Goal: Information Seeking & Learning: Learn about a topic

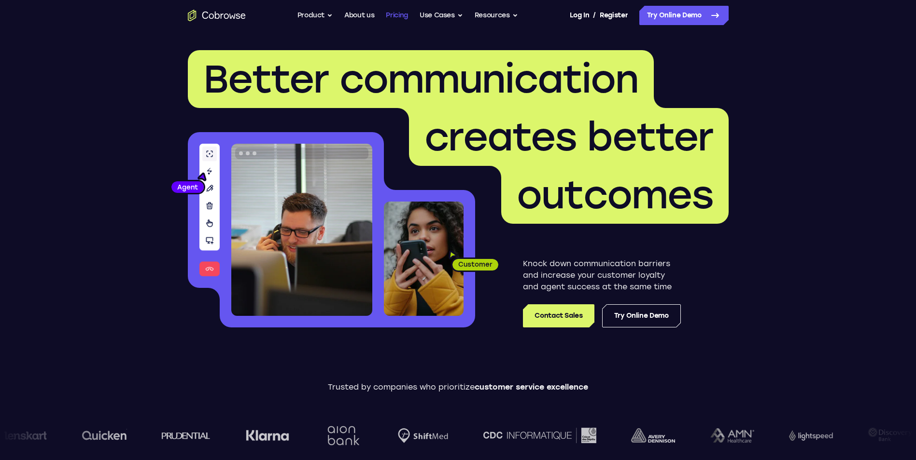
click at [398, 14] on link "Pricing" at bounding box center [397, 15] width 22 height 19
